Goal: Contribute content: Contribute content

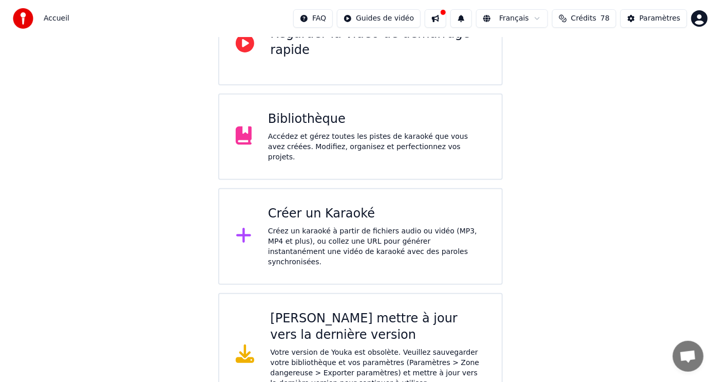
scroll to position [138, 0]
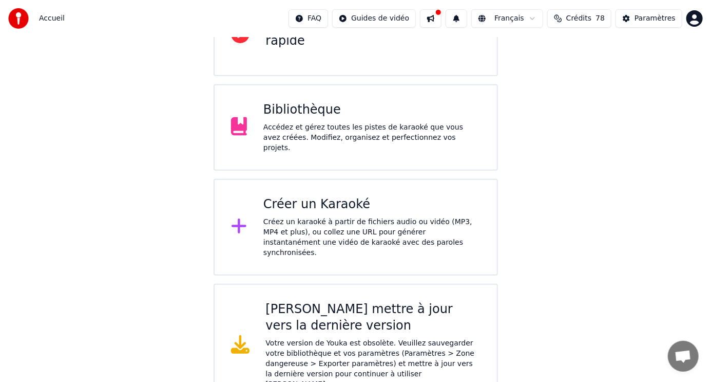
click at [313, 200] on div "Créer un Karaoké" at bounding box center [372, 204] width 217 height 16
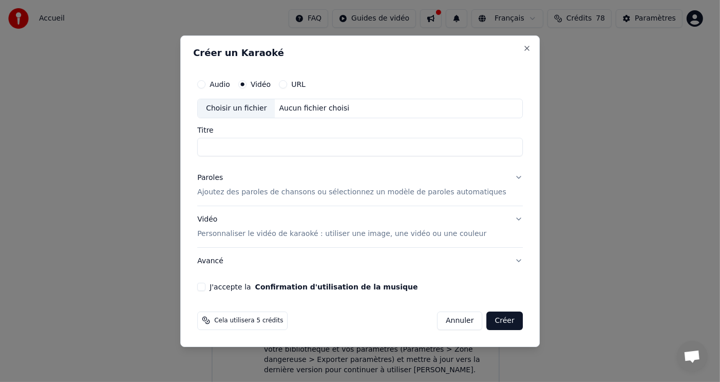
click at [269, 144] on input "Titre" at bounding box center [360, 147] width 326 height 18
click at [268, 107] on div "Choisir un fichier" at bounding box center [236, 108] width 77 height 18
type input "**********"
click at [328, 190] on p "Ajoutez des paroles de chansons ou sélectionnez un modèle de paroles automatiqu…" at bounding box center [351, 192] width 309 height 10
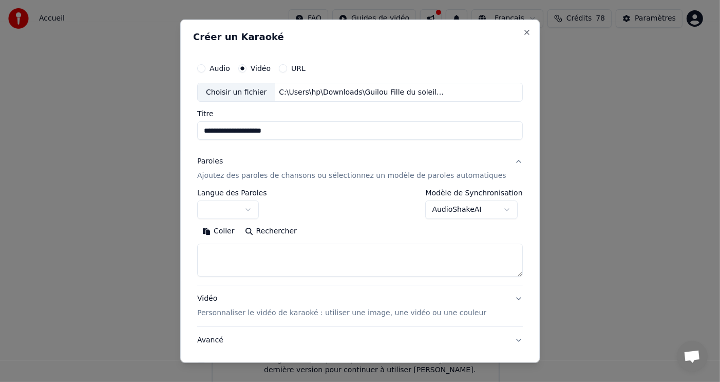
click at [259, 207] on button "button" at bounding box center [228, 209] width 62 height 18
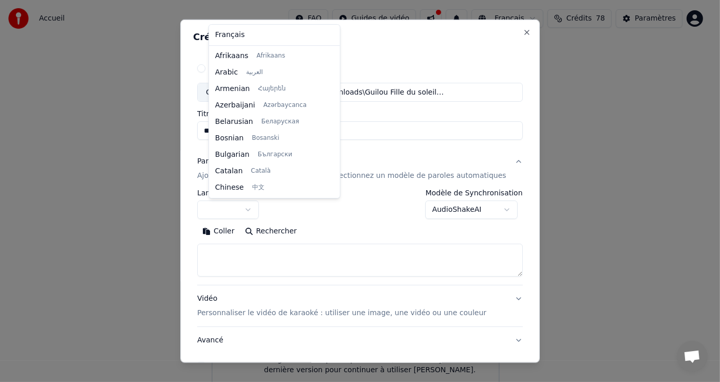
select select "**"
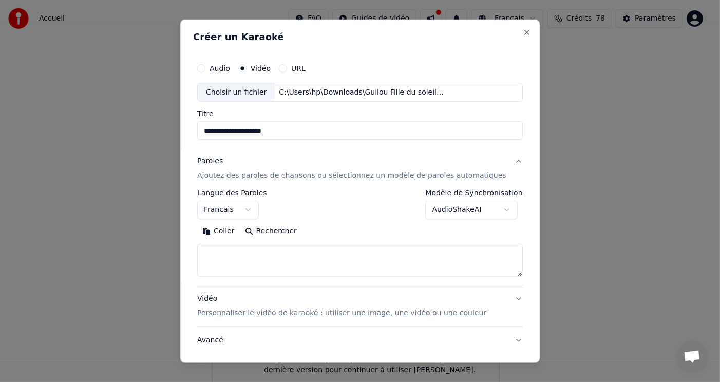
click at [232, 231] on button "Coller" at bounding box center [218, 231] width 43 height 16
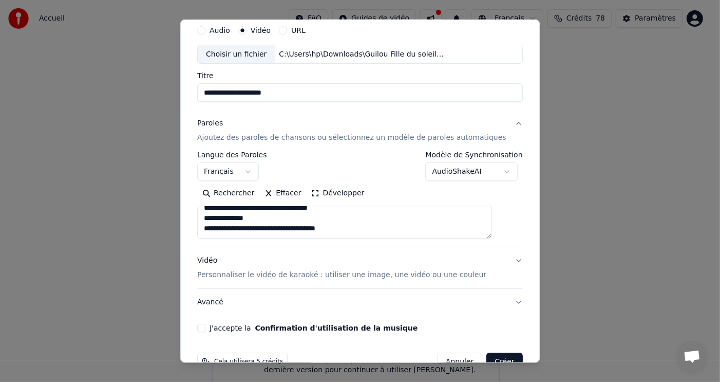
scroll to position [63, 0]
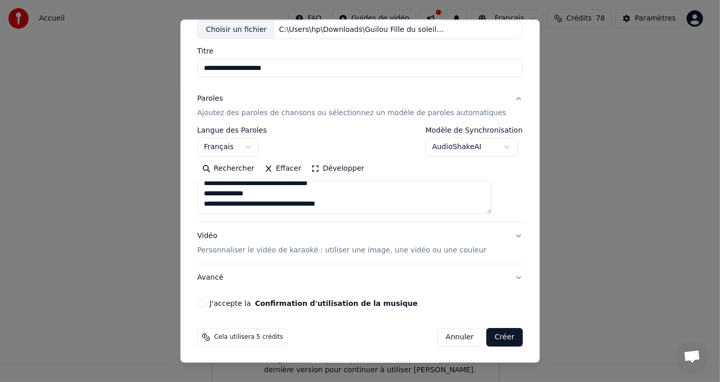
click at [205, 302] on button "J'accepte la Confirmation d'utilisation de la musique" at bounding box center [201, 303] width 8 height 8
click at [489, 333] on button "Créer" at bounding box center [505, 337] width 36 height 18
type textarea "**********"
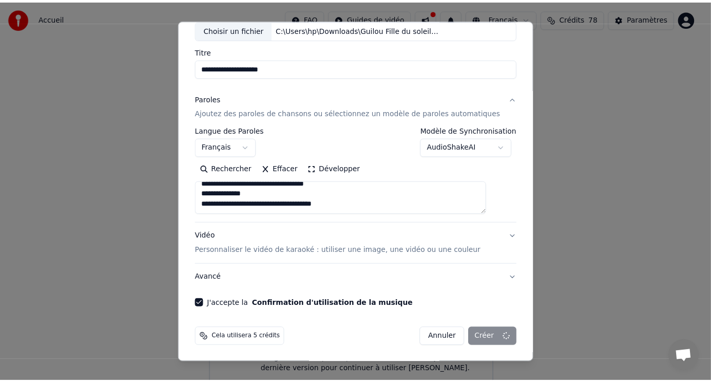
scroll to position [4, 0]
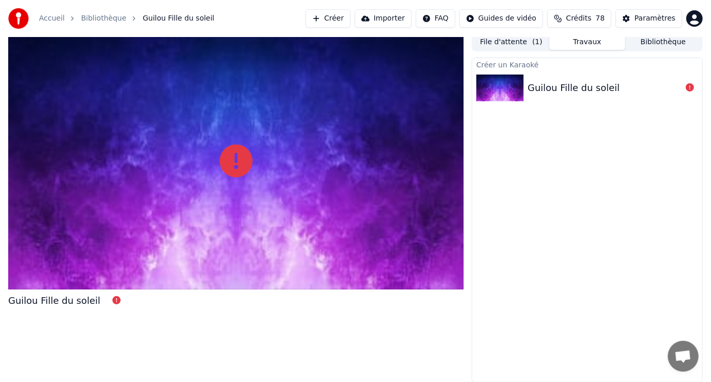
drag, startPoint x: 34, startPoint y: 299, endPoint x: 254, endPoint y: 208, distance: 238.6
click at [39, 295] on div "Guilou Fille du soleil" at bounding box center [54, 300] width 92 height 14
click at [569, 86] on div "Guilou Fille du soleil" at bounding box center [574, 88] width 92 height 14
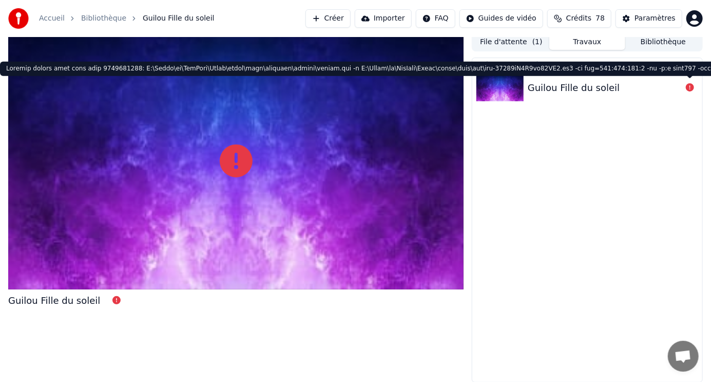
click at [689, 87] on icon at bounding box center [690, 87] width 8 height 8
